Goal: Task Accomplishment & Management: Manage account settings

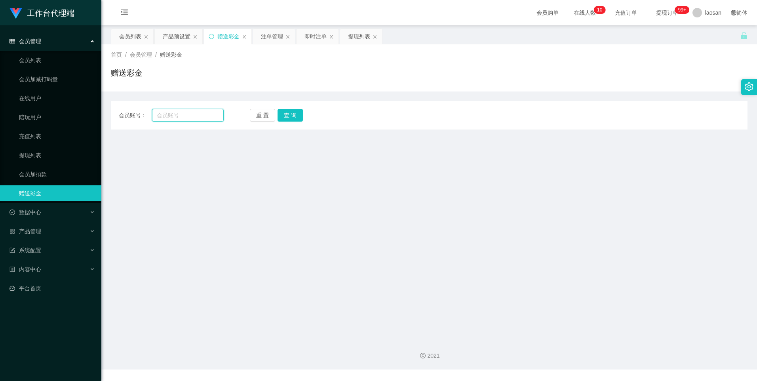
click at [198, 112] on input "text" at bounding box center [187, 115] width 71 height 13
paste input "dhp101"
type input "dhp101"
click at [289, 110] on button "查 询" at bounding box center [290, 115] width 25 height 13
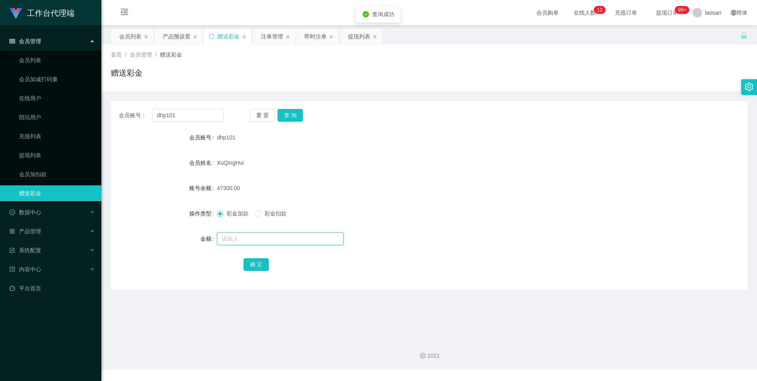
click at [250, 238] on input "text" at bounding box center [280, 239] width 127 height 13
type input "20000"
click at [258, 268] on button "确 定" at bounding box center [256, 264] width 25 height 13
click at [193, 113] on input "dhp101" at bounding box center [187, 115] width 71 height 13
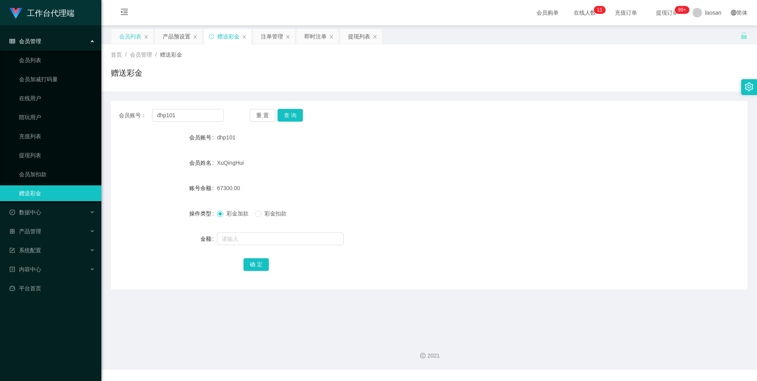
click at [142, 34] on div "会员列表" at bounding box center [132, 36] width 42 height 15
click at [134, 36] on div "会员列表" at bounding box center [130, 36] width 22 height 15
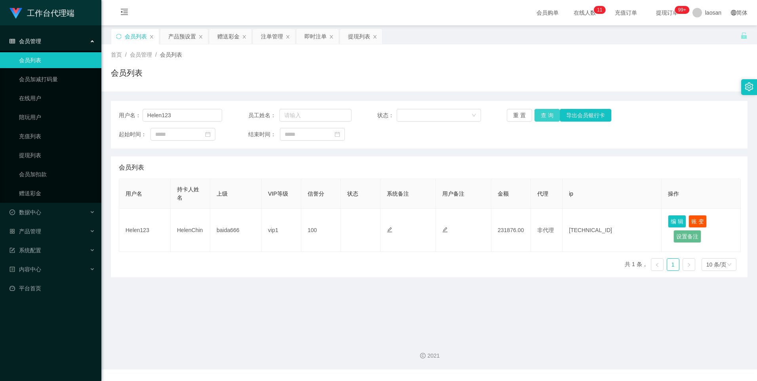
click at [536, 119] on button "查 询" at bounding box center [547, 115] width 25 height 13
click at [540, 117] on button "查 询" at bounding box center [547, 115] width 25 height 13
drag, startPoint x: 183, startPoint y: 117, endPoint x: 140, endPoint y: 114, distance: 43.2
click at [140, 114] on div "用户名： Helen123" at bounding box center [170, 115] width 103 height 13
paste input "dhp101"
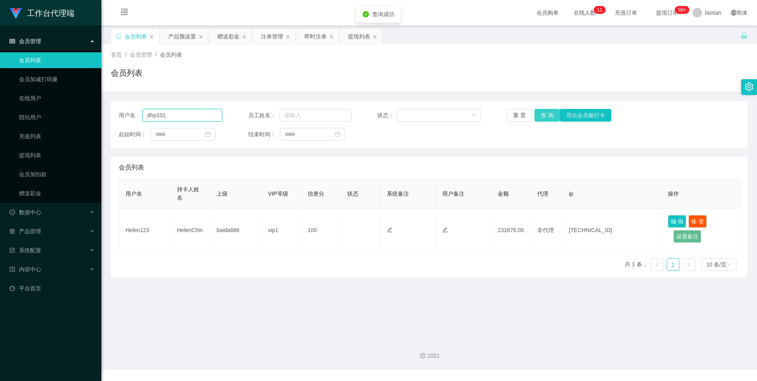
type input "dhp101"
click at [539, 113] on button "查 询" at bounding box center [547, 115] width 25 height 13
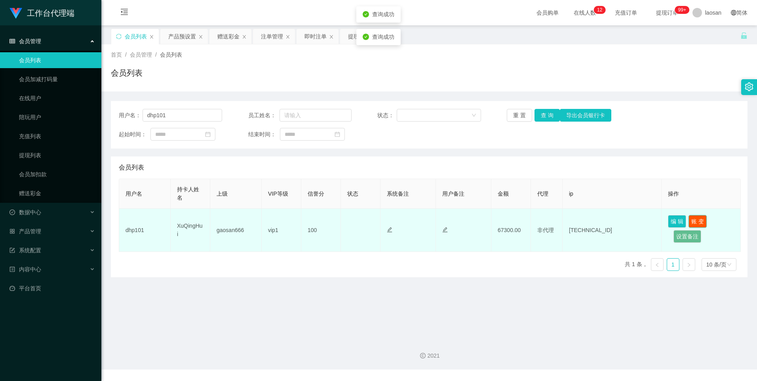
click at [698, 218] on button "账 变" at bounding box center [698, 221] width 18 height 13
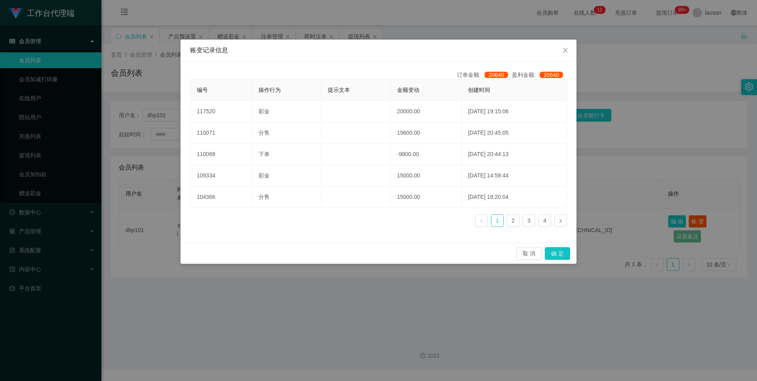
click at [385, 291] on div "账变记录信息 订单金额: 20640 盈利金额: 20640 编号 操作行为 提示文本 金额变动 创建时间 117520 彩金 20000.00 [DATE]…" at bounding box center [378, 190] width 757 height 381
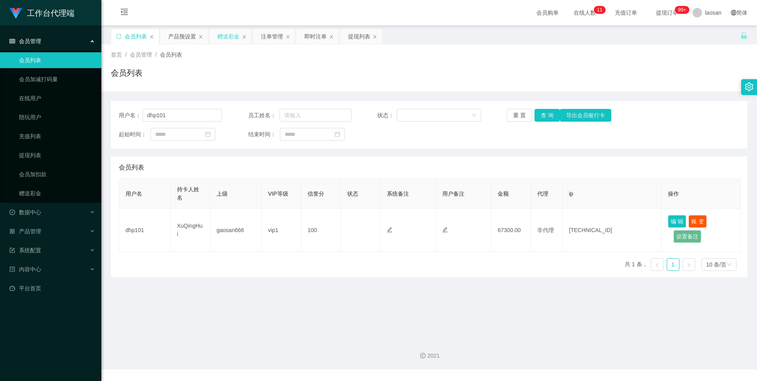
click at [228, 39] on div "赠送彩金" at bounding box center [228, 36] width 22 height 15
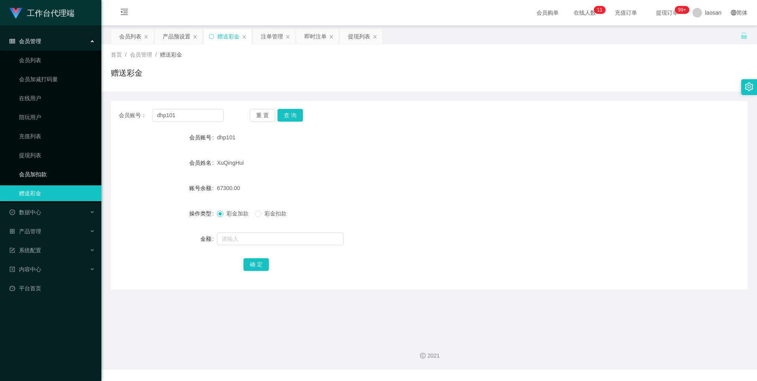
click at [53, 177] on link "会员加扣款" at bounding box center [57, 174] width 76 height 16
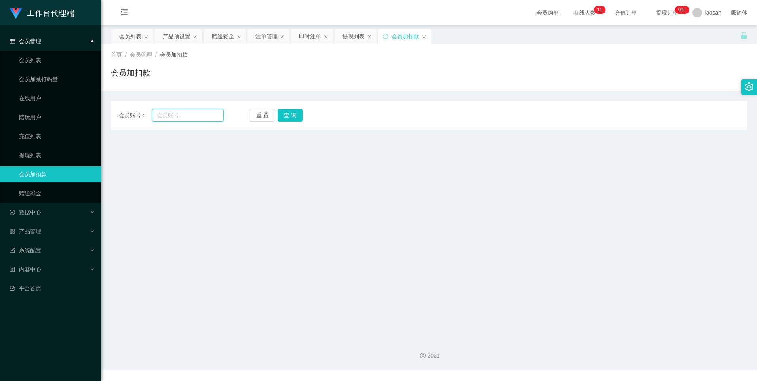
click at [170, 115] on input "text" at bounding box center [187, 115] width 71 height 13
paste input "dhp101"
type input "dhp101"
click at [290, 120] on button "查 询" at bounding box center [290, 115] width 25 height 13
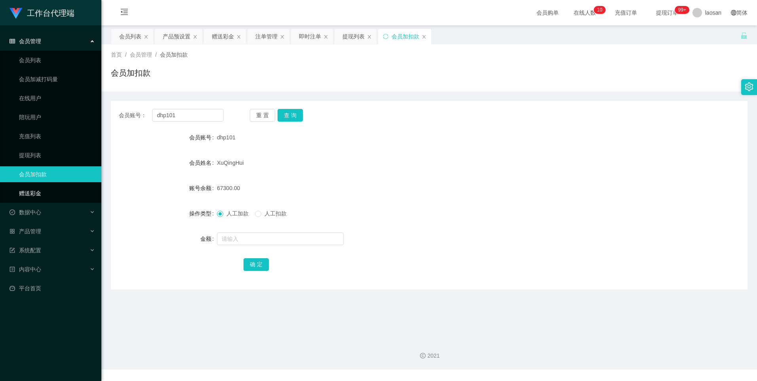
click at [39, 190] on link "赠送彩金" at bounding box center [57, 193] width 76 height 16
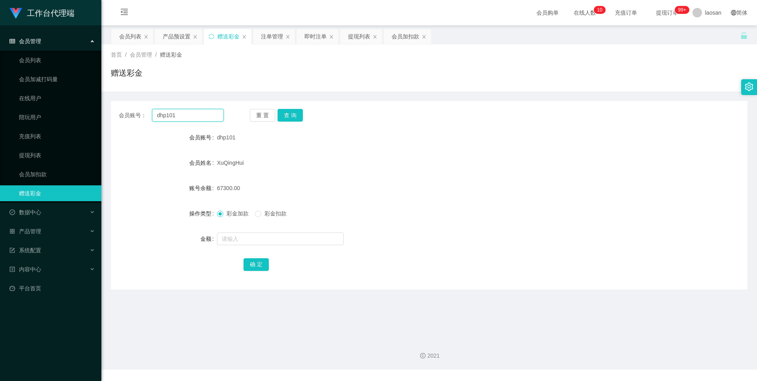
click at [202, 117] on input "dhp101" at bounding box center [187, 115] width 71 height 13
click at [296, 113] on button "查 询" at bounding box center [290, 115] width 25 height 13
